Goal: Task Accomplishment & Management: Manage account settings

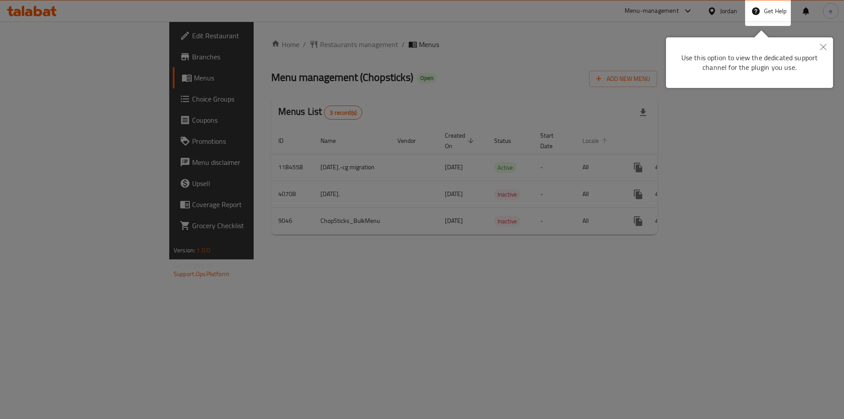
click at [654, 131] on div at bounding box center [422, 209] width 844 height 419
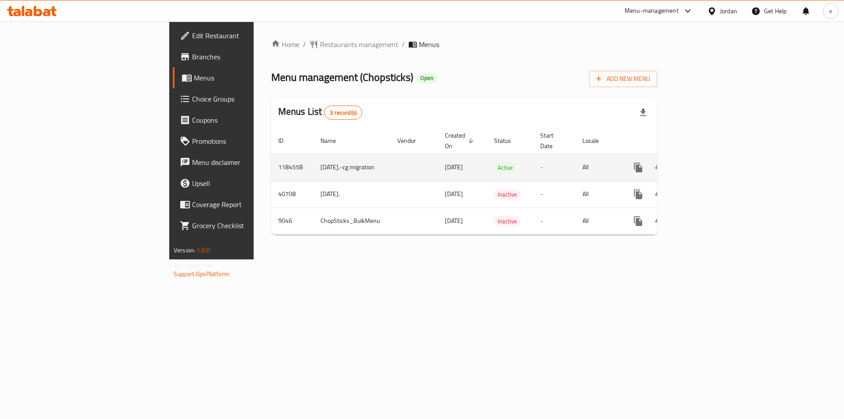
click at [707, 162] on icon "enhanced table" at bounding box center [701, 167] width 11 height 11
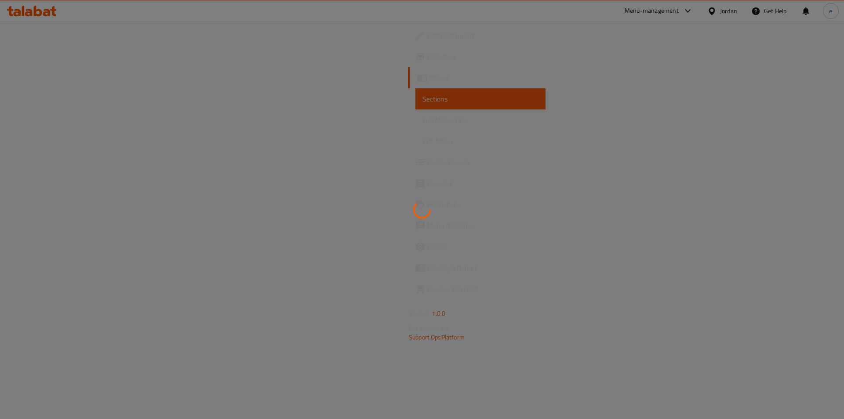
click at [212, 68] on div at bounding box center [422, 209] width 844 height 419
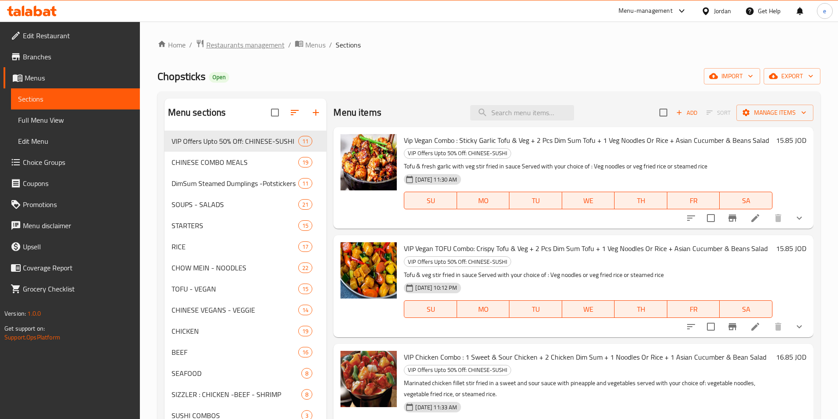
click at [248, 48] on span "Restaurants management" at bounding box center [245, 45] width 78 height 11
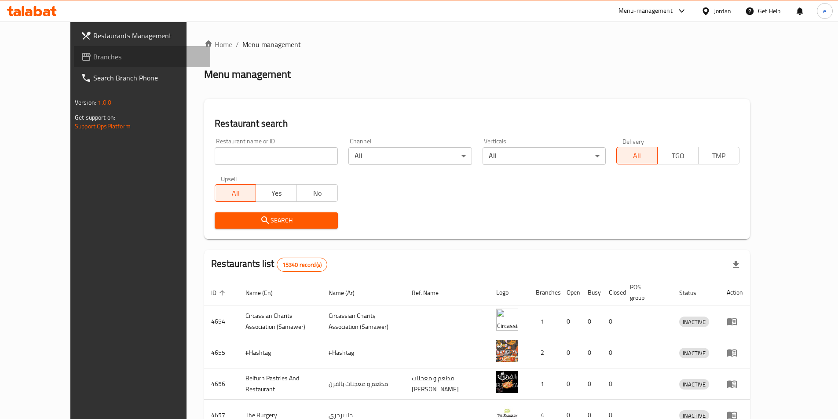
click at [93, 54] on span "Branches" at bounding box center [148, 56] width 110 height 11
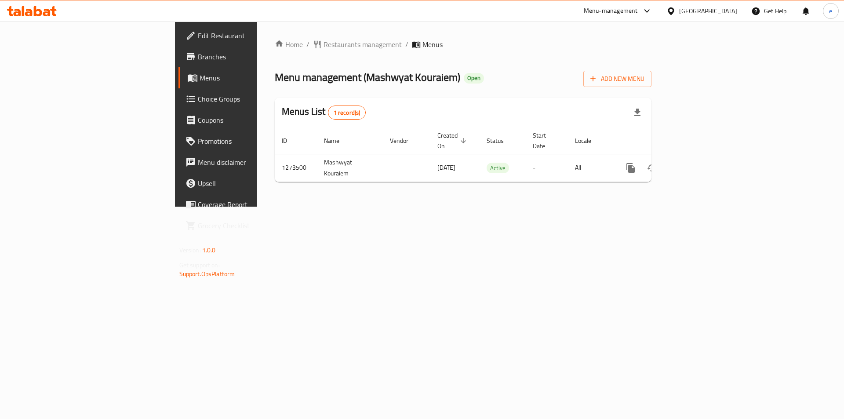
click at [198, 101] on span "Choice Groups" at bounding box center [253, 99] width 111 height 11
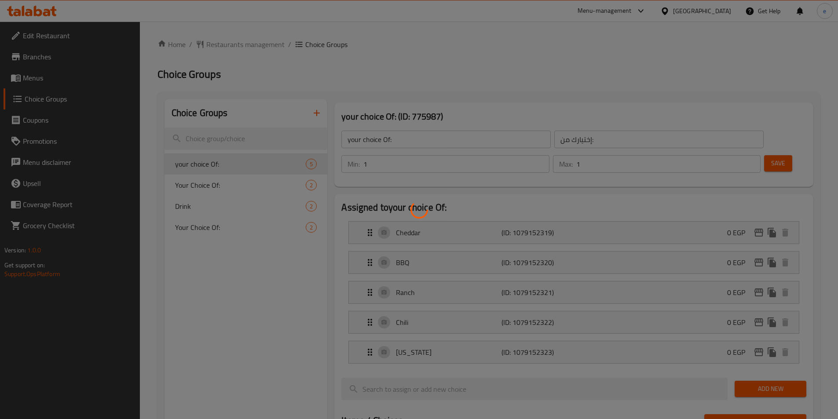
click at [201, 186] on div at bounding box center [419, 209] width 838 height 419
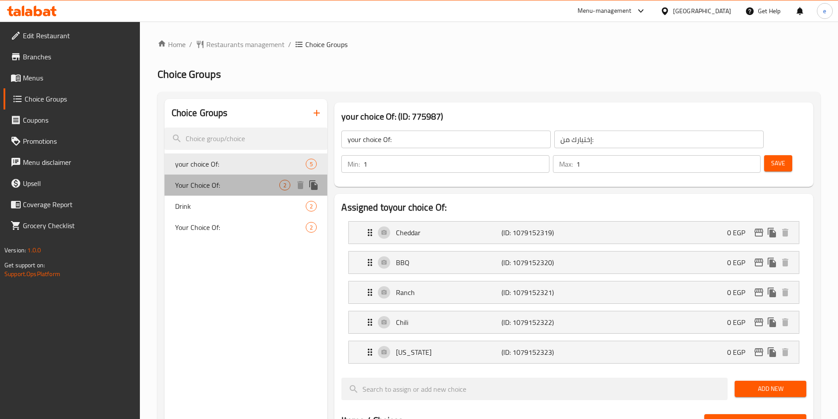
click at [206, 187] on span "Your Choice Of:" at bounding box center [227, 185] width 105 height 11
type input "Your Choice Of:"
type input "إختيارك من الصوص:"
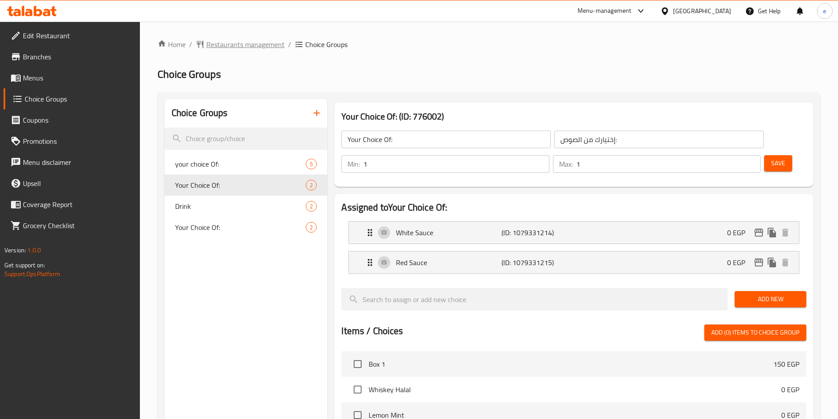
click at [269, 45] on span "Restaurants management" at bounding box center [245, 44] width 78 height 11
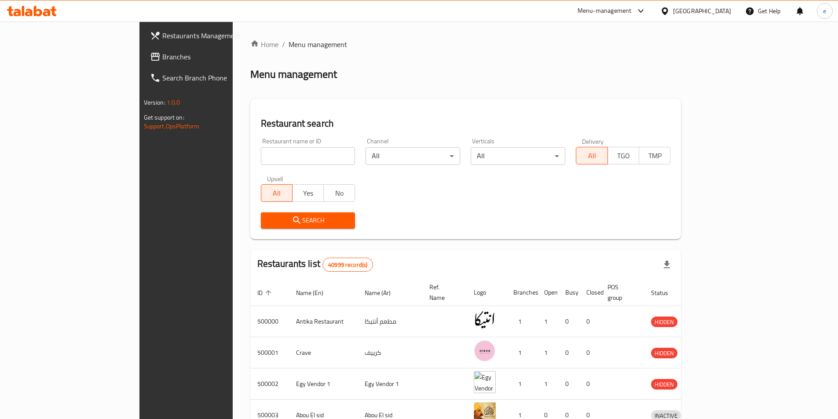
click at [150, 58] on icon at bounding box center [155, 56] width 11 height 11
